Goal: Contribute content: Contribute content

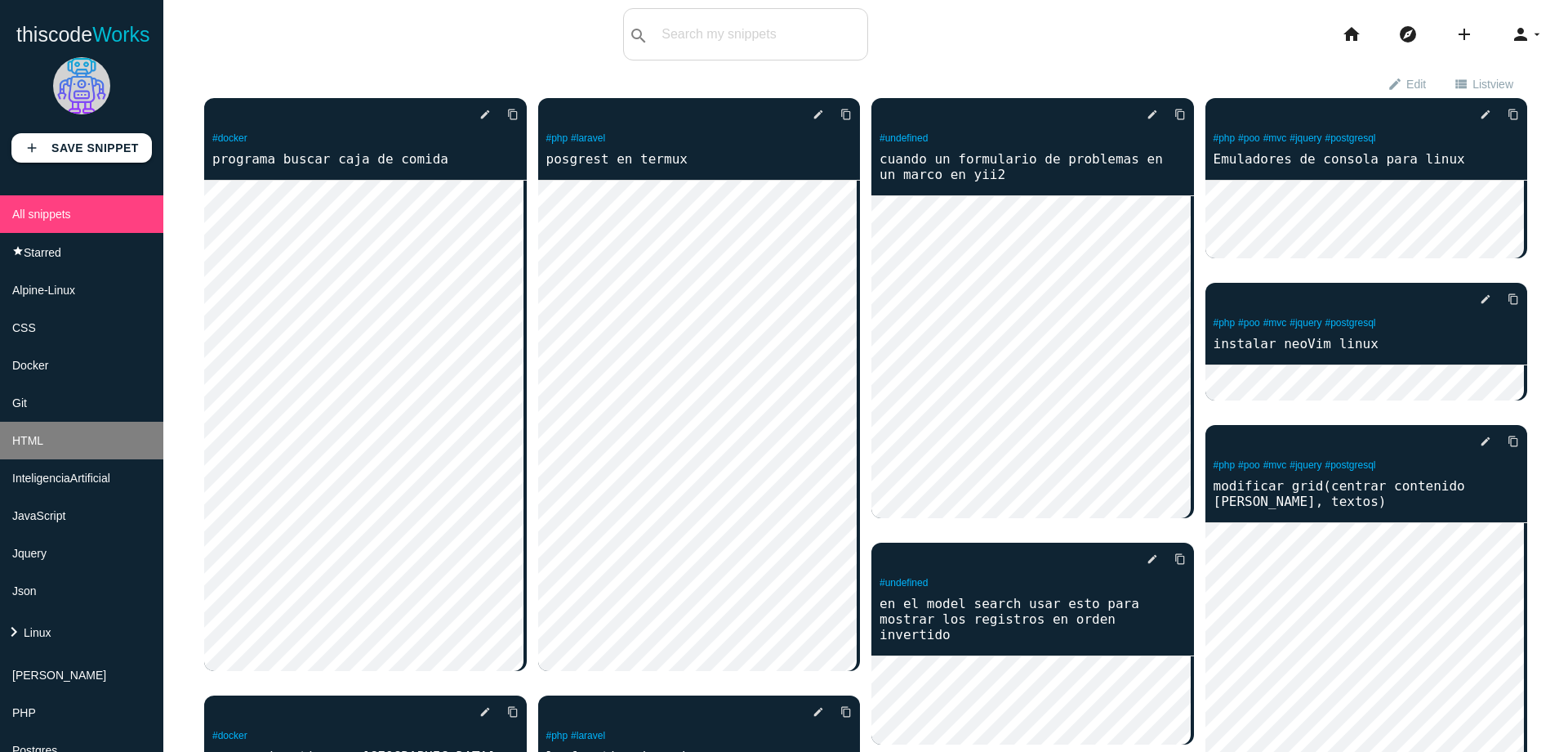
click at [45, 439] on li "HTML" at bounding box center [81, 440] width 164 height 38
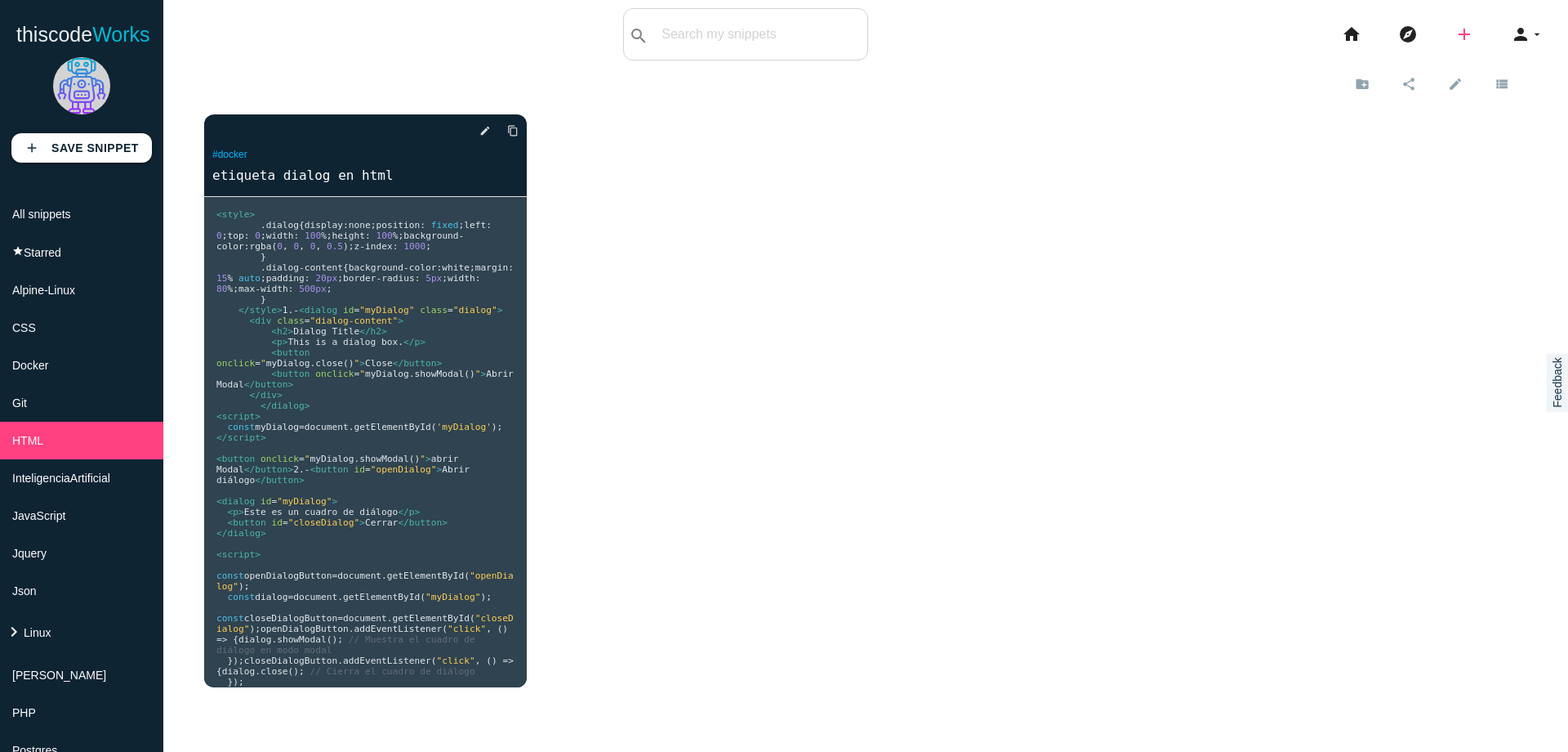
click at [1454, 39] on icon "add" at bounding box center [1464, 34] width 19 height 53
click at [1464, 33] on link "code Snippet" at bounding box center [1500, 29] width 115 height 41
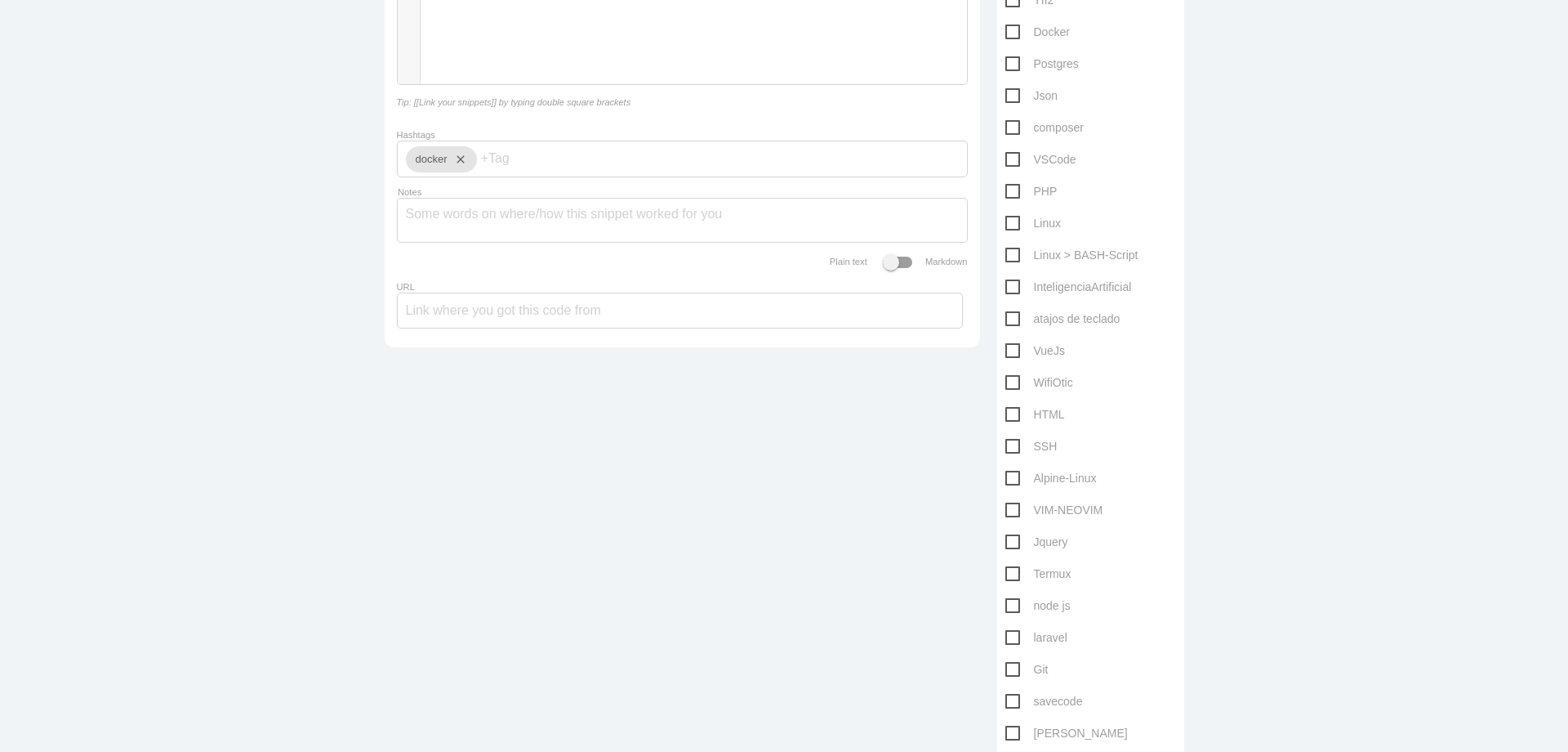
scroll to position [358, 0]
click at [1011, 410] on span "HTML" at bounding box center [1035, 409] width 59 height 20
click at [1011, 410] on input "HTML" at bounding box center [1011, 403] width 10 height 10
checkbox input "true"
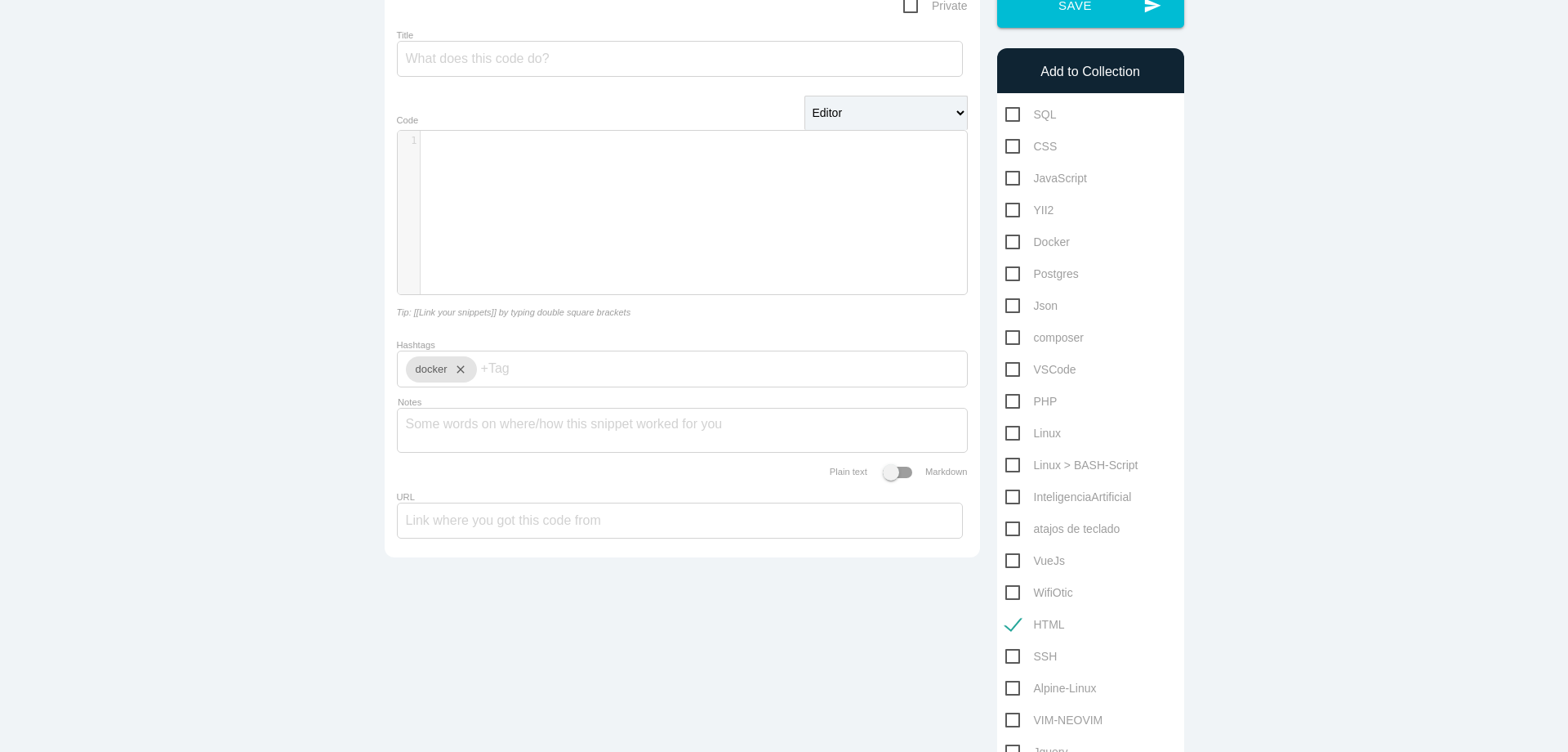
scroll to position [5, 0]
click at [665, 205] on div "​ x 1 ​" at bounding box center [694, 224] width 594 height 188
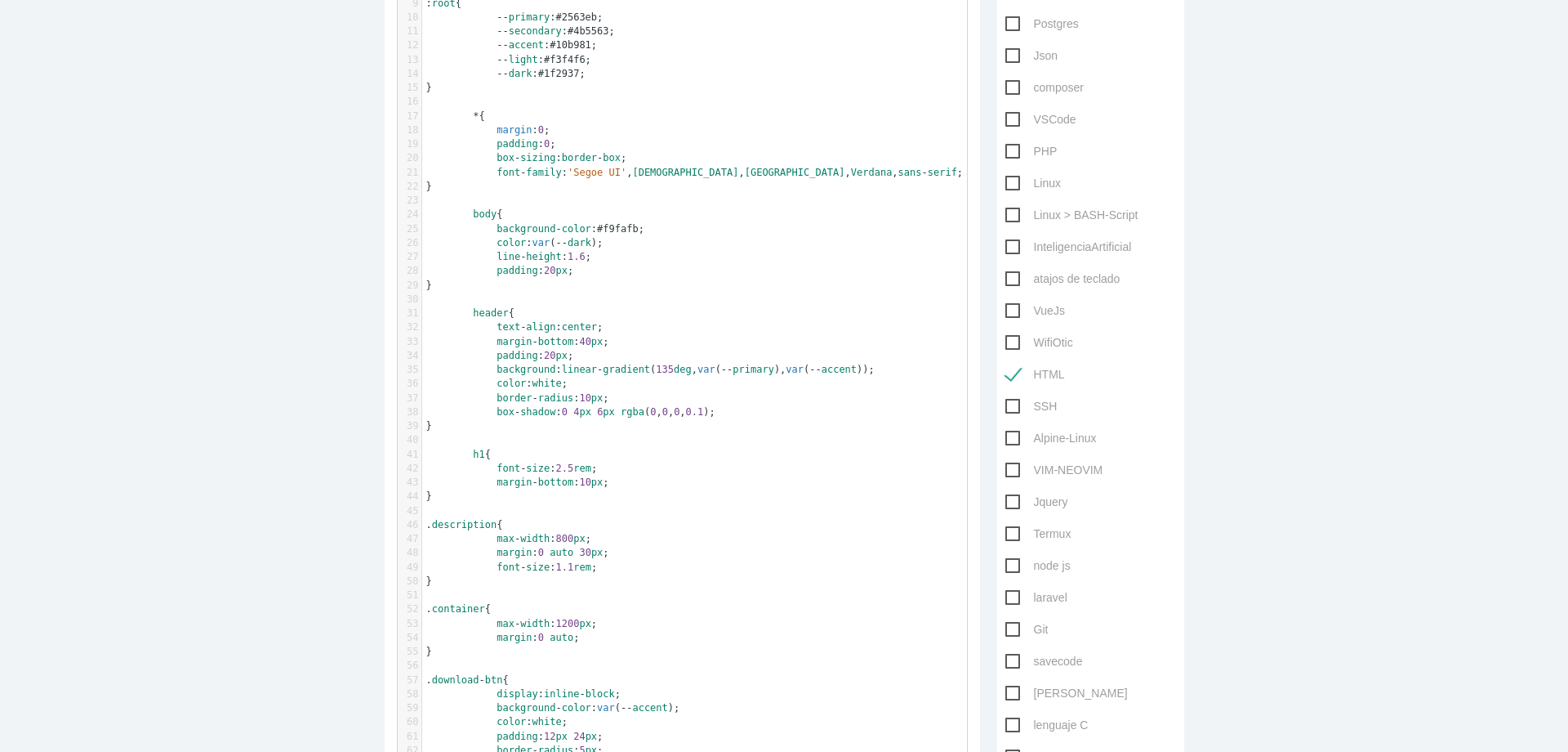
scroll to position [0, 0]
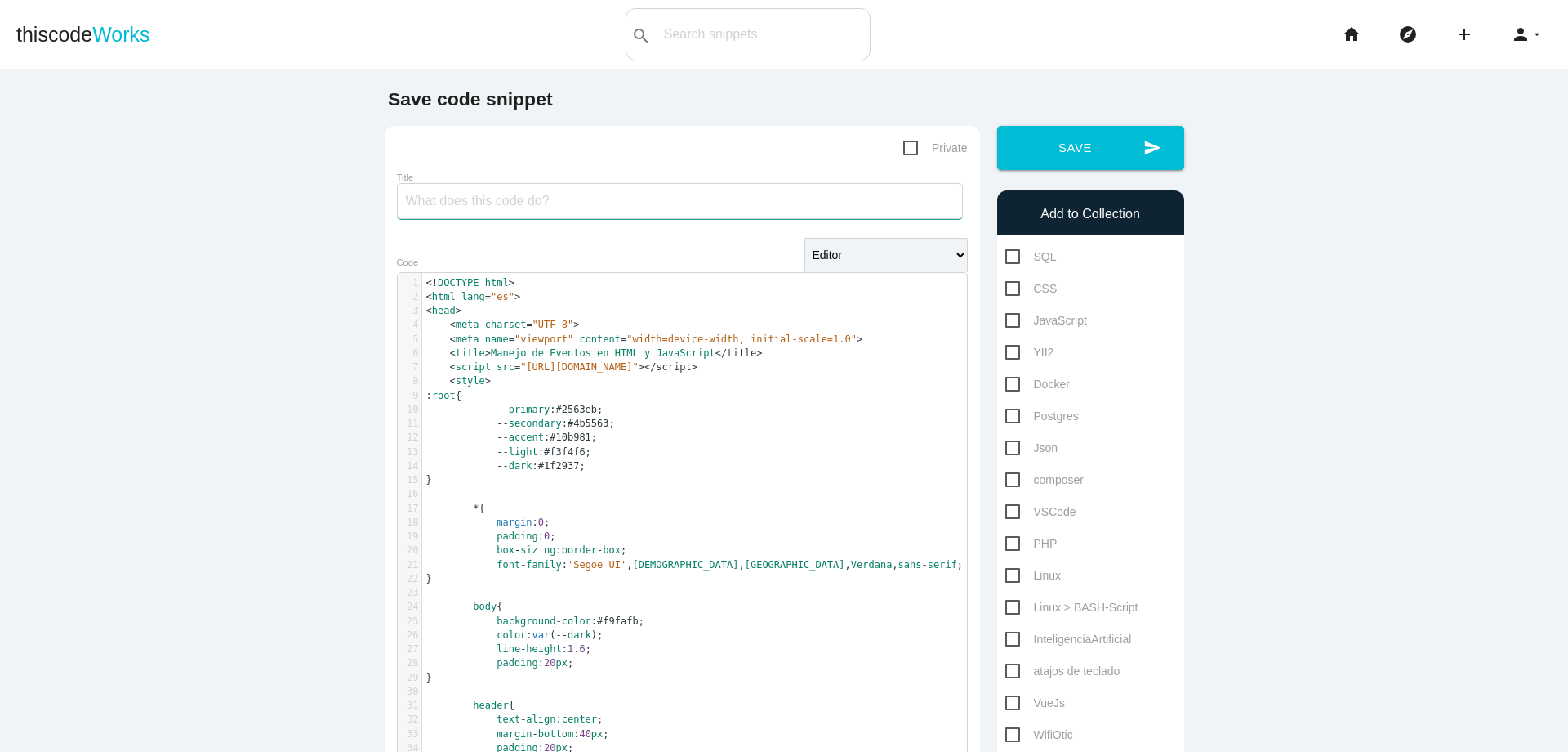
click at [814, 193] on input "Title" at bounding box center [680, 201] width 566 height 36
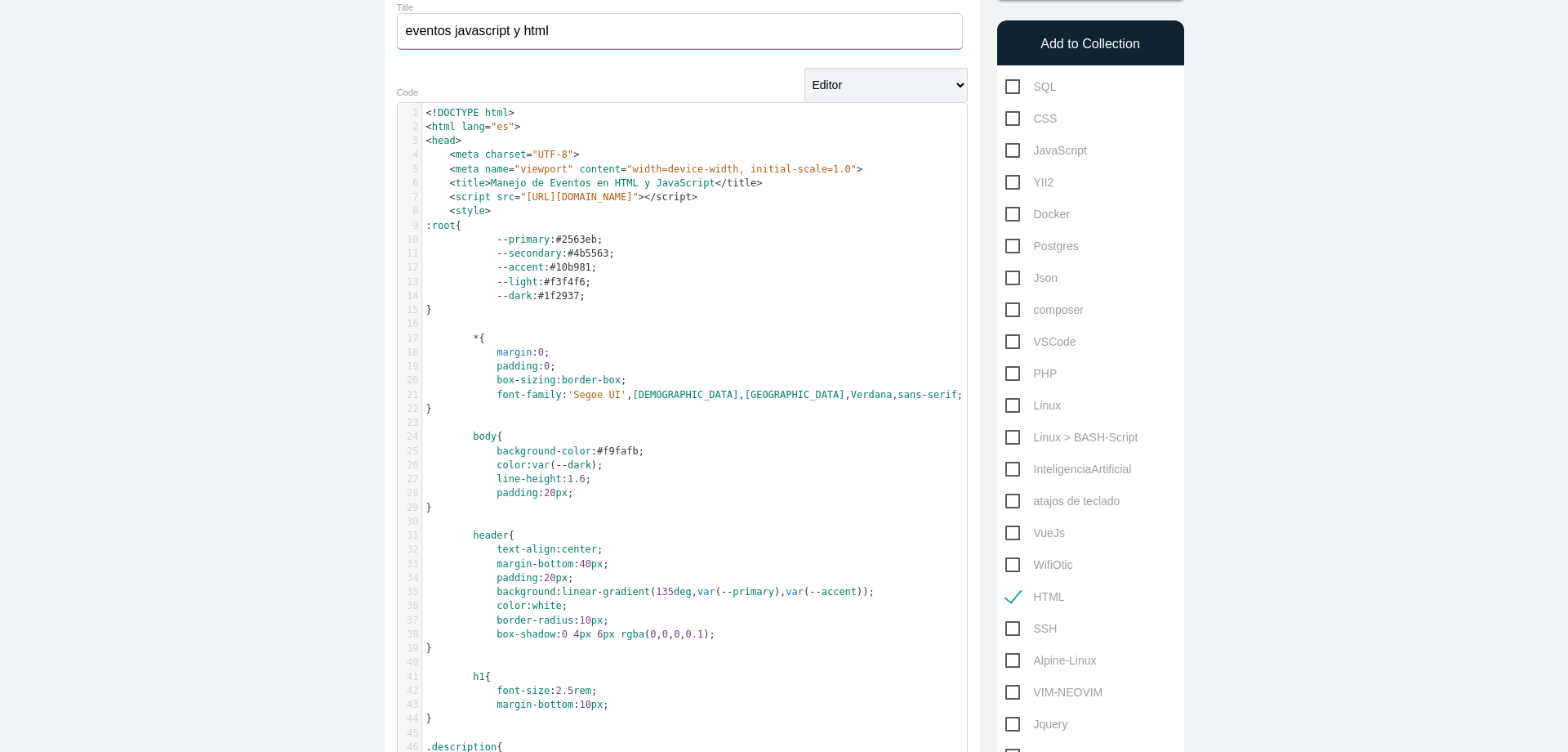
scroll to position [102, 0]
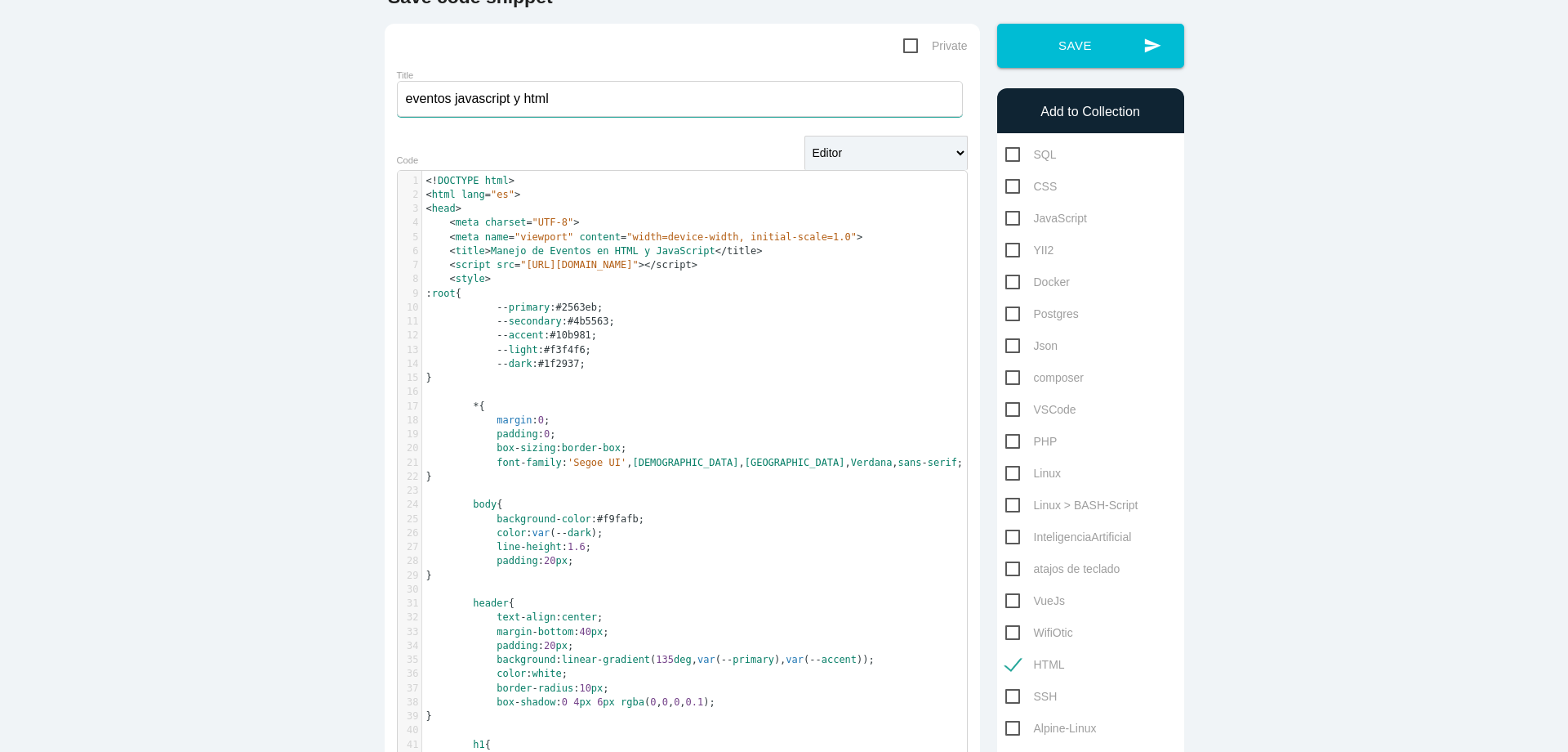
type input "eventos javascript y html"
click at [1012, 217] on span "JavaScript" at bounding box center [1047, 218] width 81 height 20
click at [1012, 217] on input "JavaScript" at bounding box center [1011, 213] width 10 height 10
checkbox input "true"
click at [1109, 56] on button "send Save" at bounding box center [1091, 46] width 187 height 44
